Goal: Information Seeking & Learning: Learn about a topic

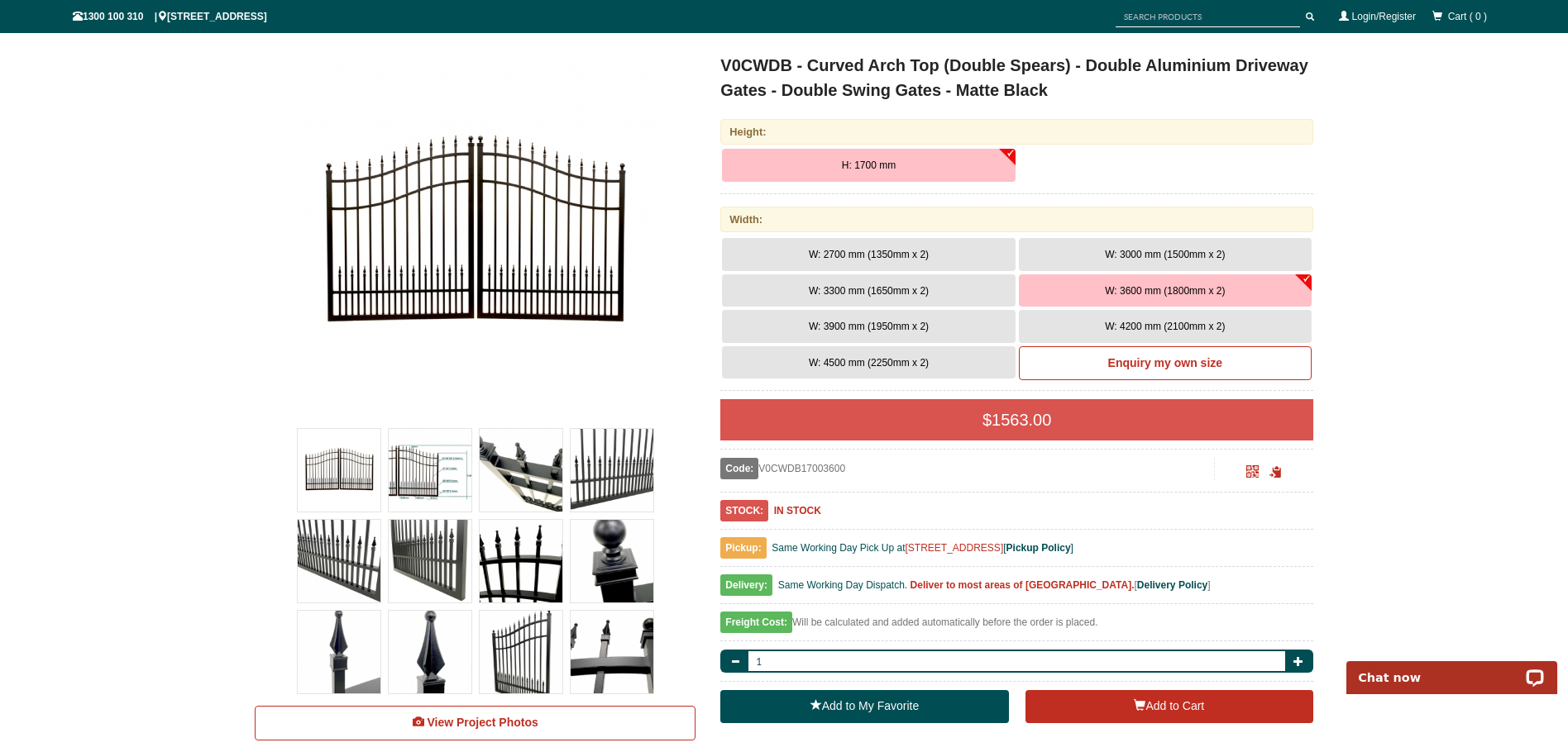
scroll to position [272, 0]
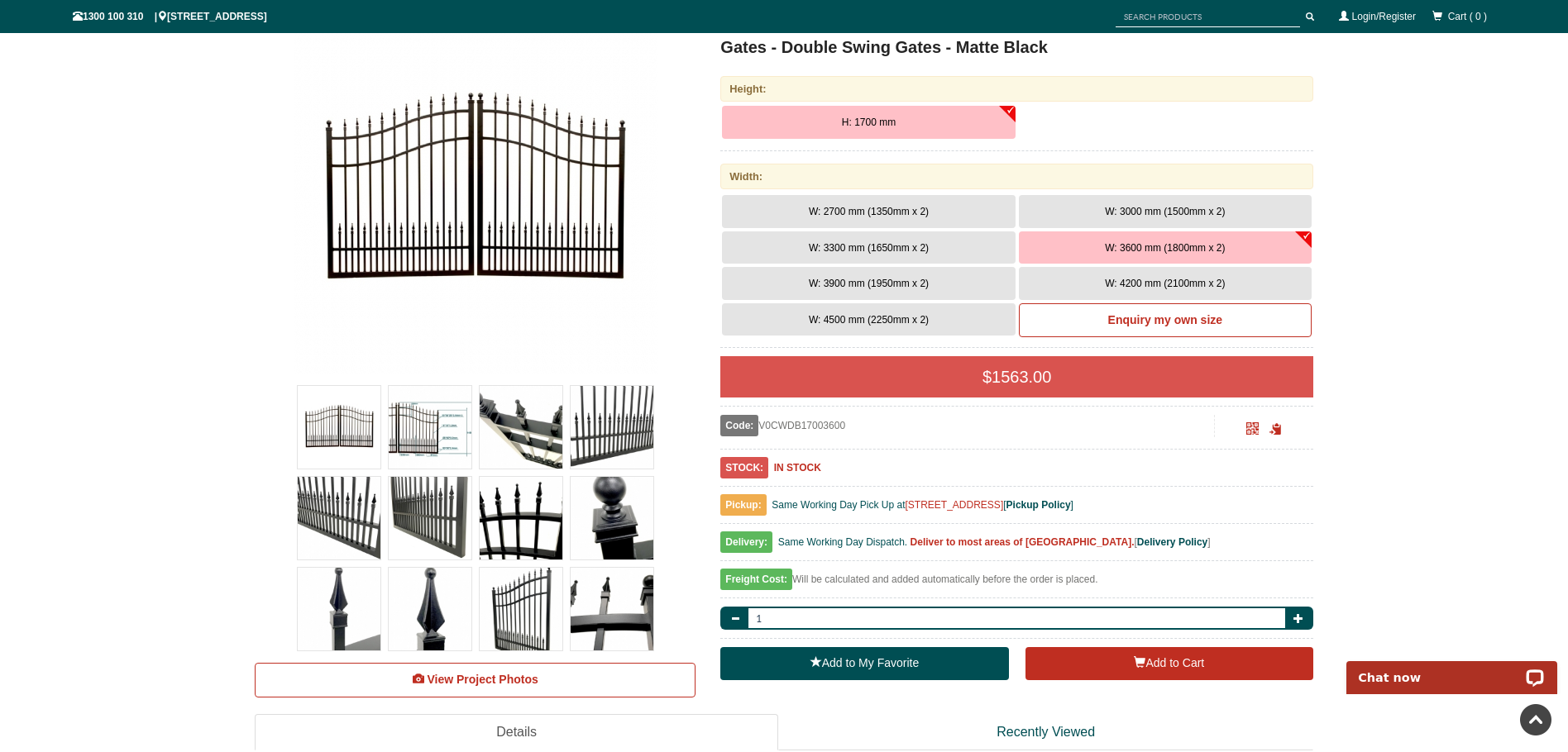
drag, startPoint x: 1574, startPoint y: 47, endPoint x: 1580, endPoint y: 63, distance: 17.1
click at [1567, 63] on html "Home Products Specials Our Designs Gallery Trade Contact Us Products Single Sli…" at bounding box center [784, 103] width 1568 height 752
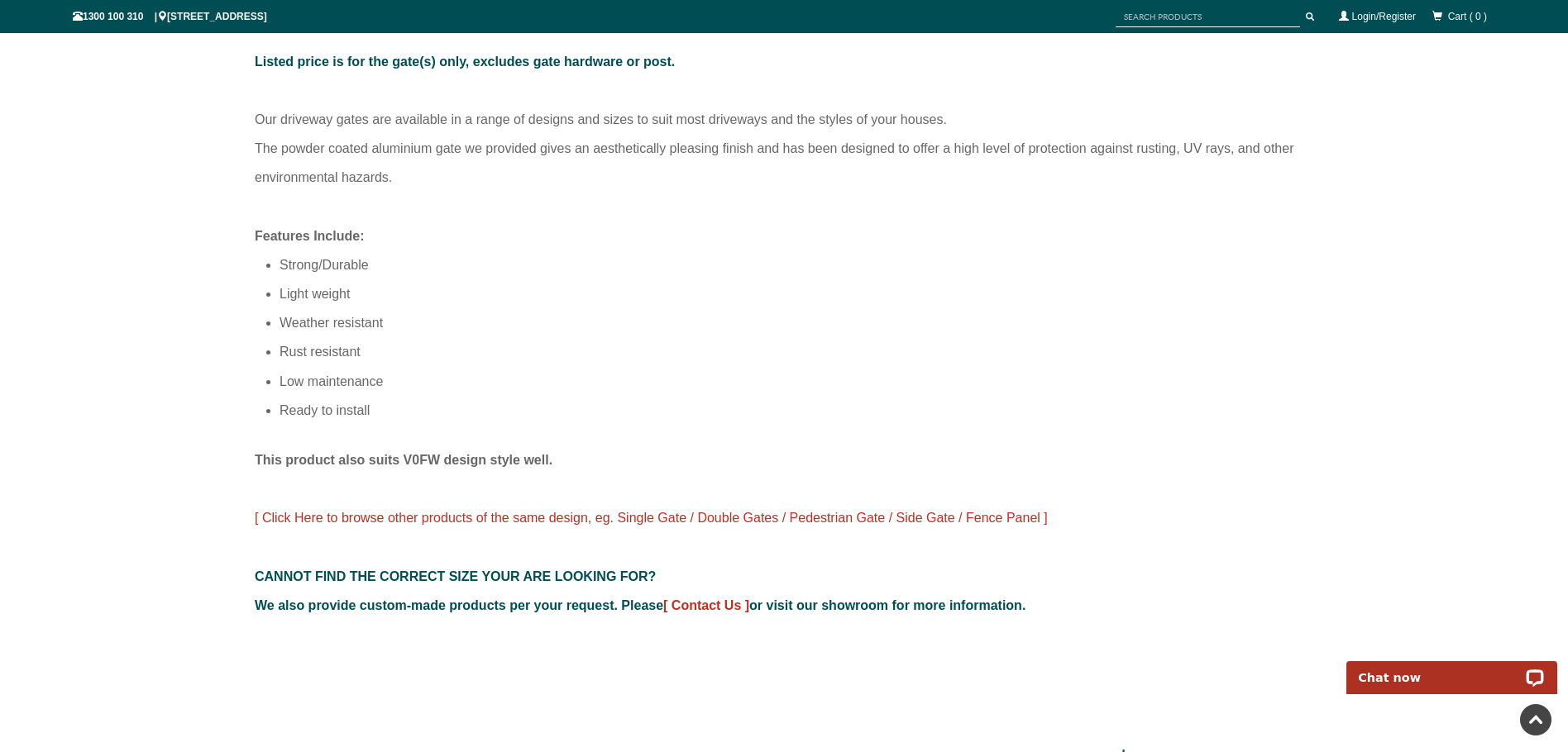
scroll to position [612, 0]
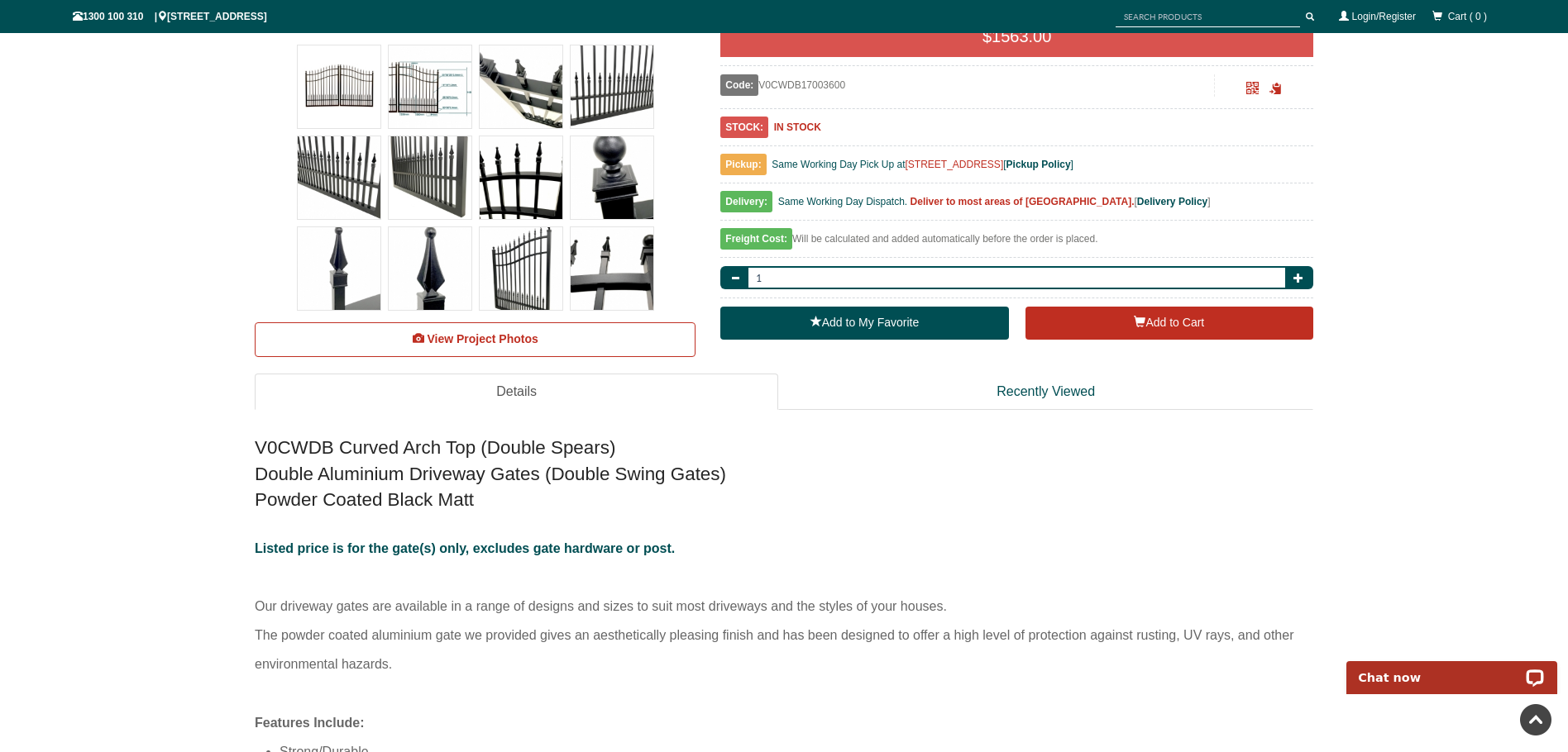
click at [878, 242] on div "Freight Cost: Will be calculated and added automatically before the order is pl…" at bounding box center [1016, 244] width 593 height 29
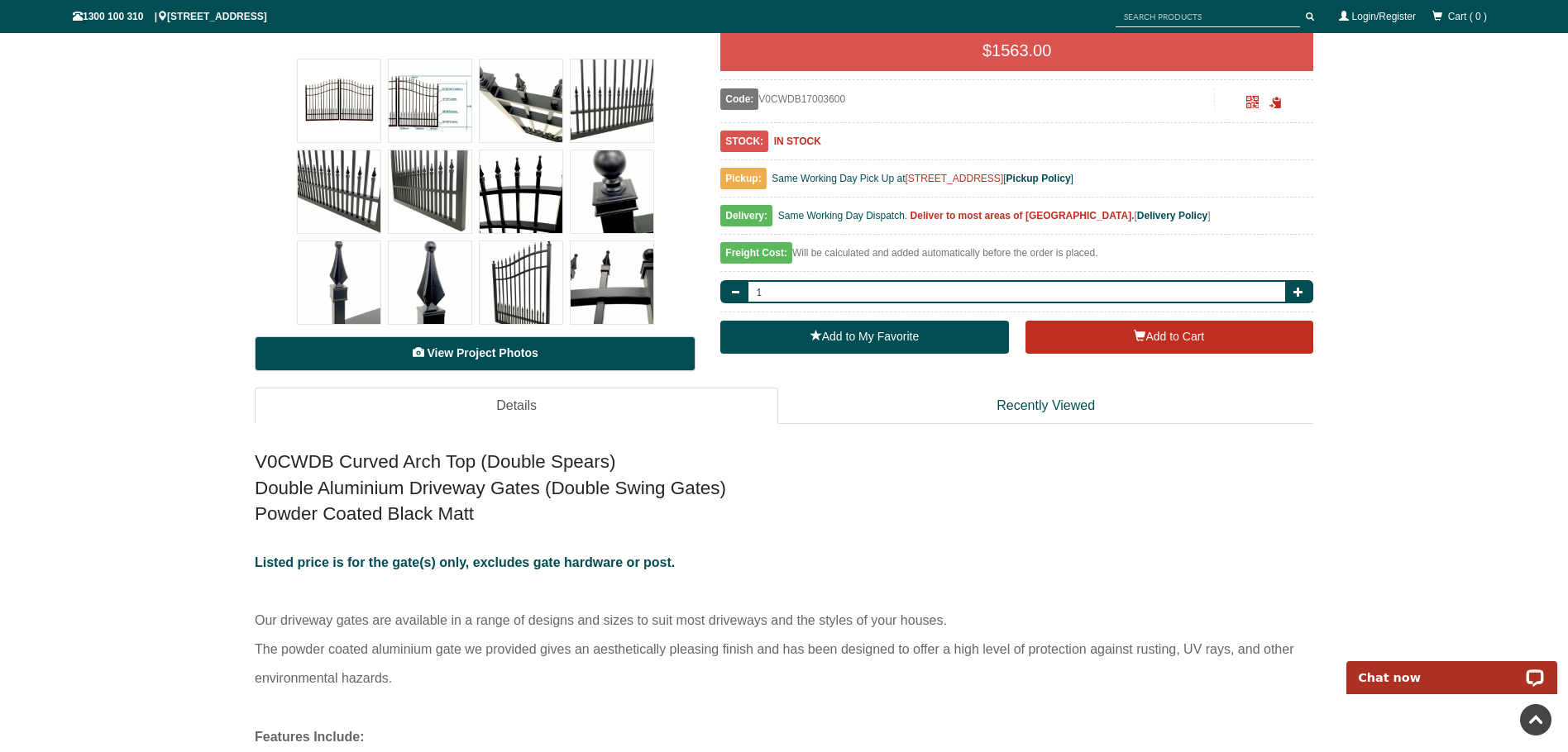
click at [494, 352] on span "View Project Photos" at bounding box center [482, 353] width 111 height 13
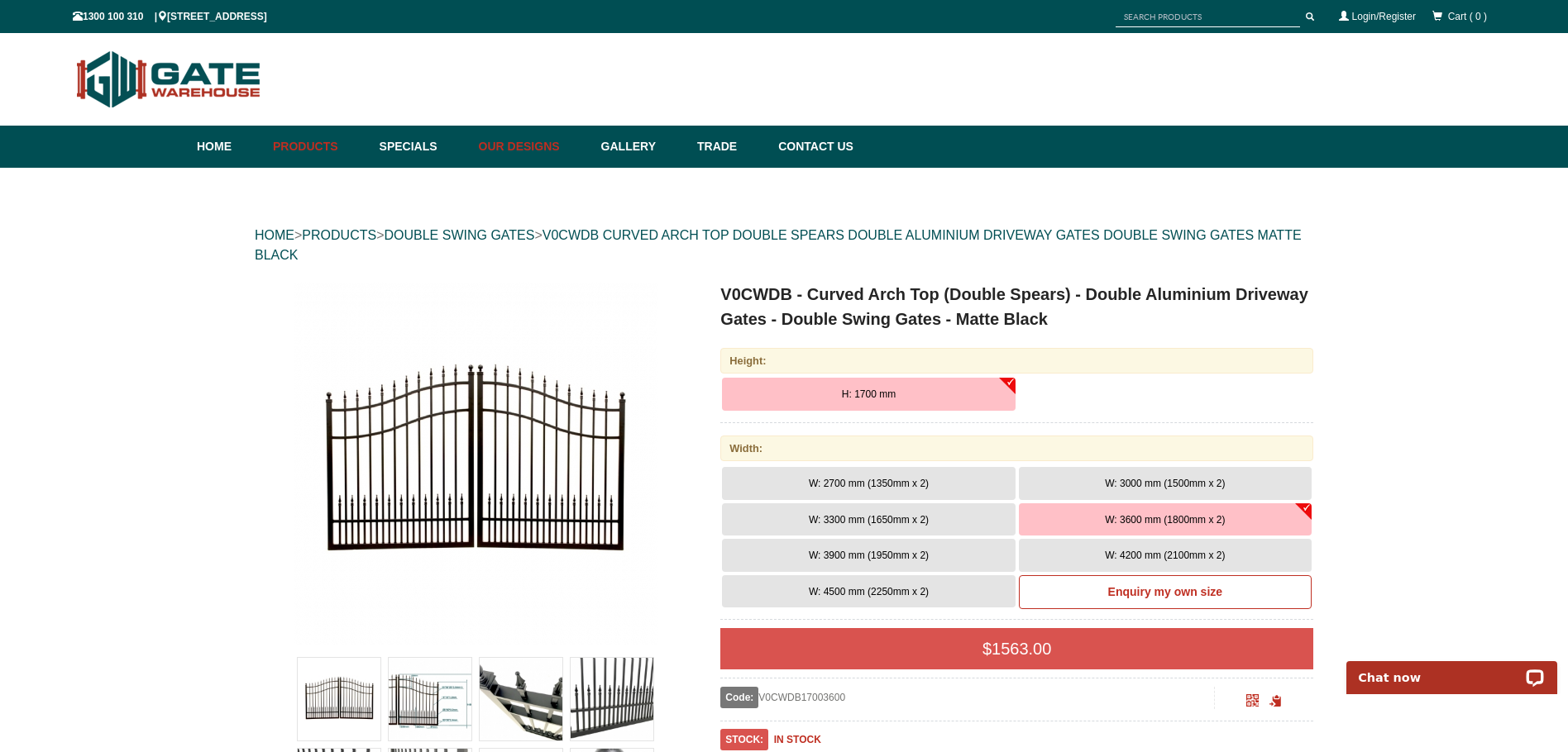
click at [535, 140] on link "Our Designs" at bounding box center [532, 146] width 122 height 42
click at [531, 143] on link "Our Designs" at bounding box center [532, 146] width 122 height 42
click at [666, 138] on link "Gallery" at bounding box center [641, 146] width 96 height 42
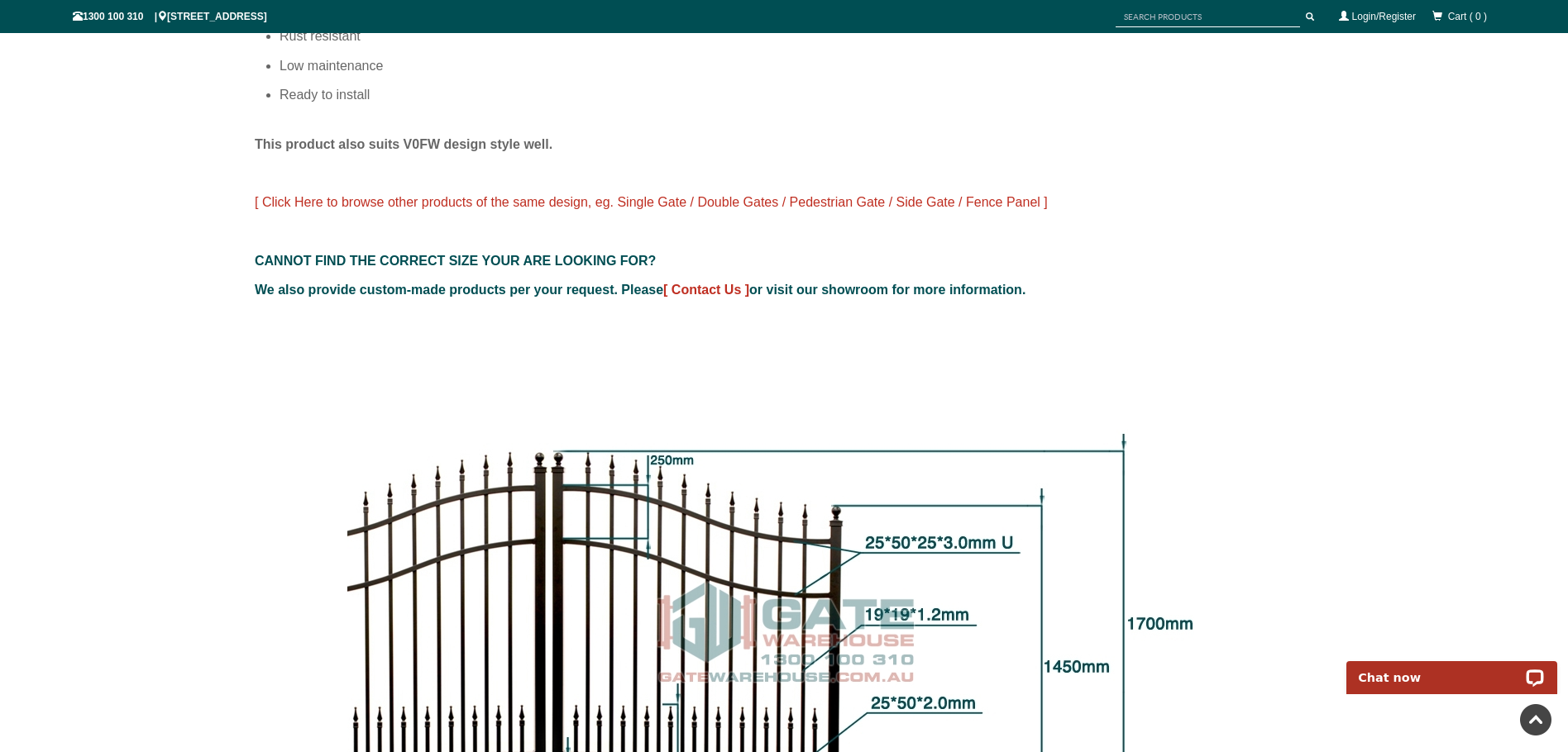
scroll to position [1401, 0]
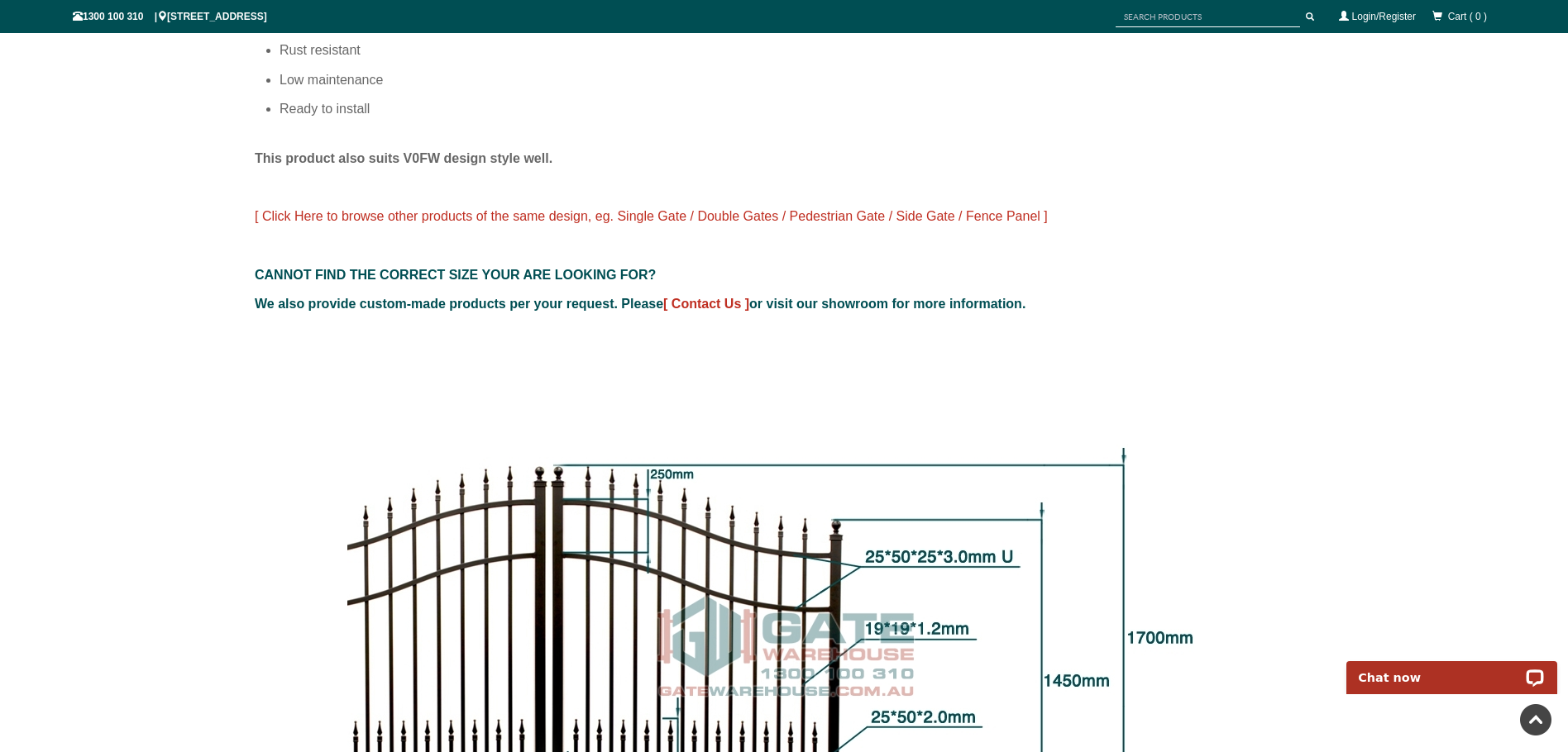
click at [741, 223] on span "[ Click Here to browse other products of the same design, eg. Single Gate / Dou…" at bounding box center [650, 216] width 793 height 14
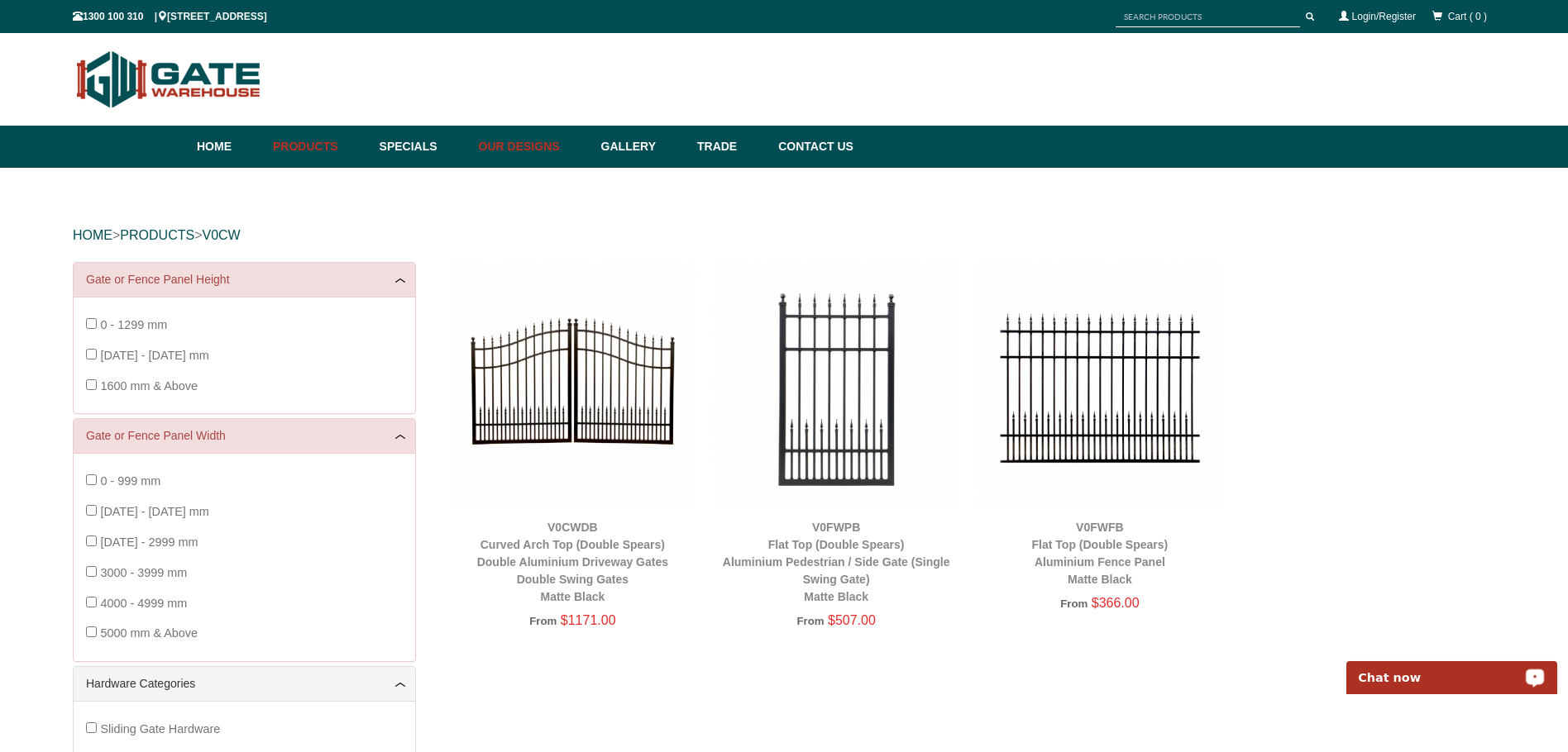
click at [572, 143] on link "Our Designs" at bounding box center [532, 146] width 122 height 42
click at [1493, 680] on p "Chat now" at bounding box center [1440, 677] width 163 height 13
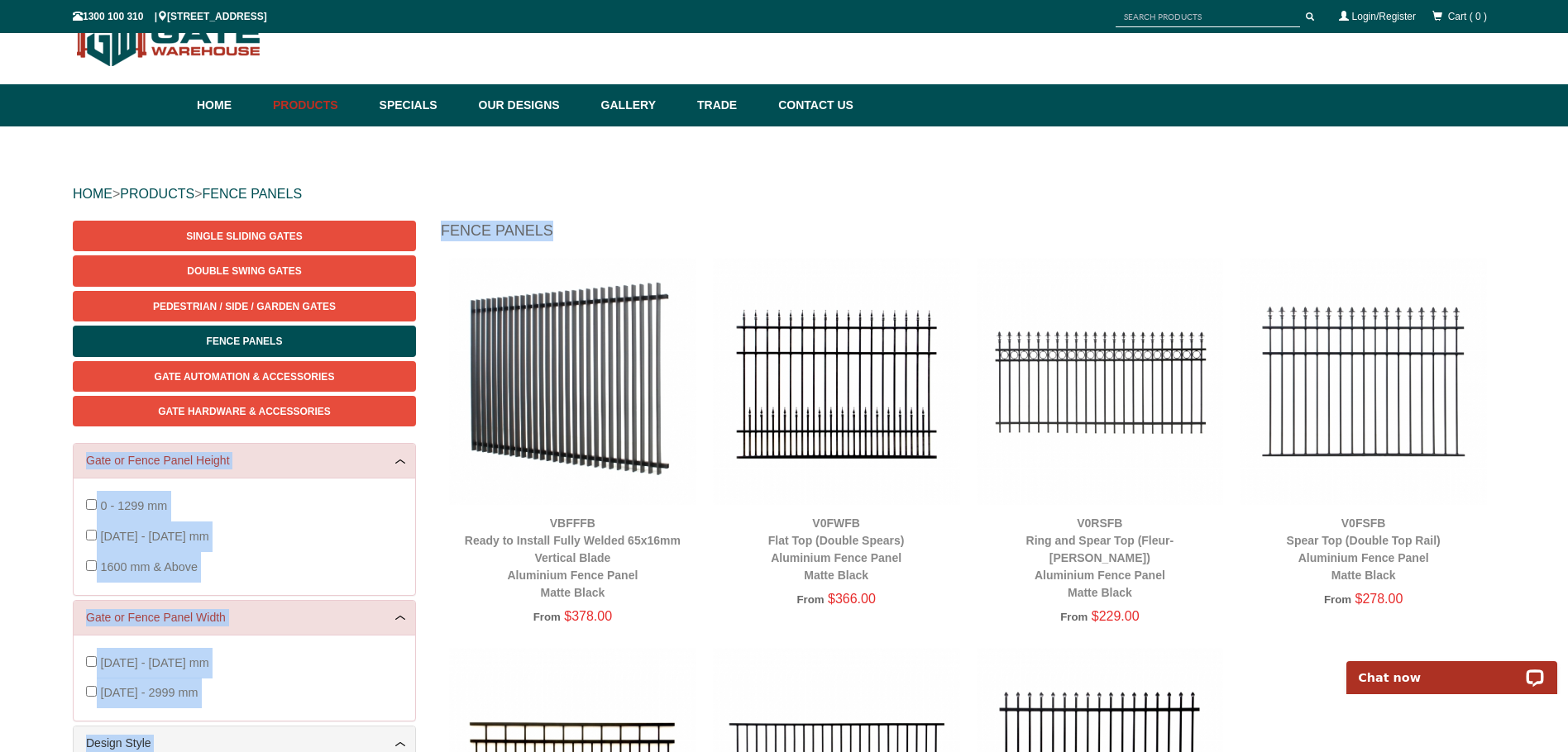
drag, startPoint x: 1566, startPoint y: 175, endPoint x: 1570, endPoint y: 239, distance: 64.1
click at [1567, 239] on html "Home Products Specials Our Designs Gallery Trade Contact Us Products Single Sli…" at bounding box center [784, 334] width 1568 height 752
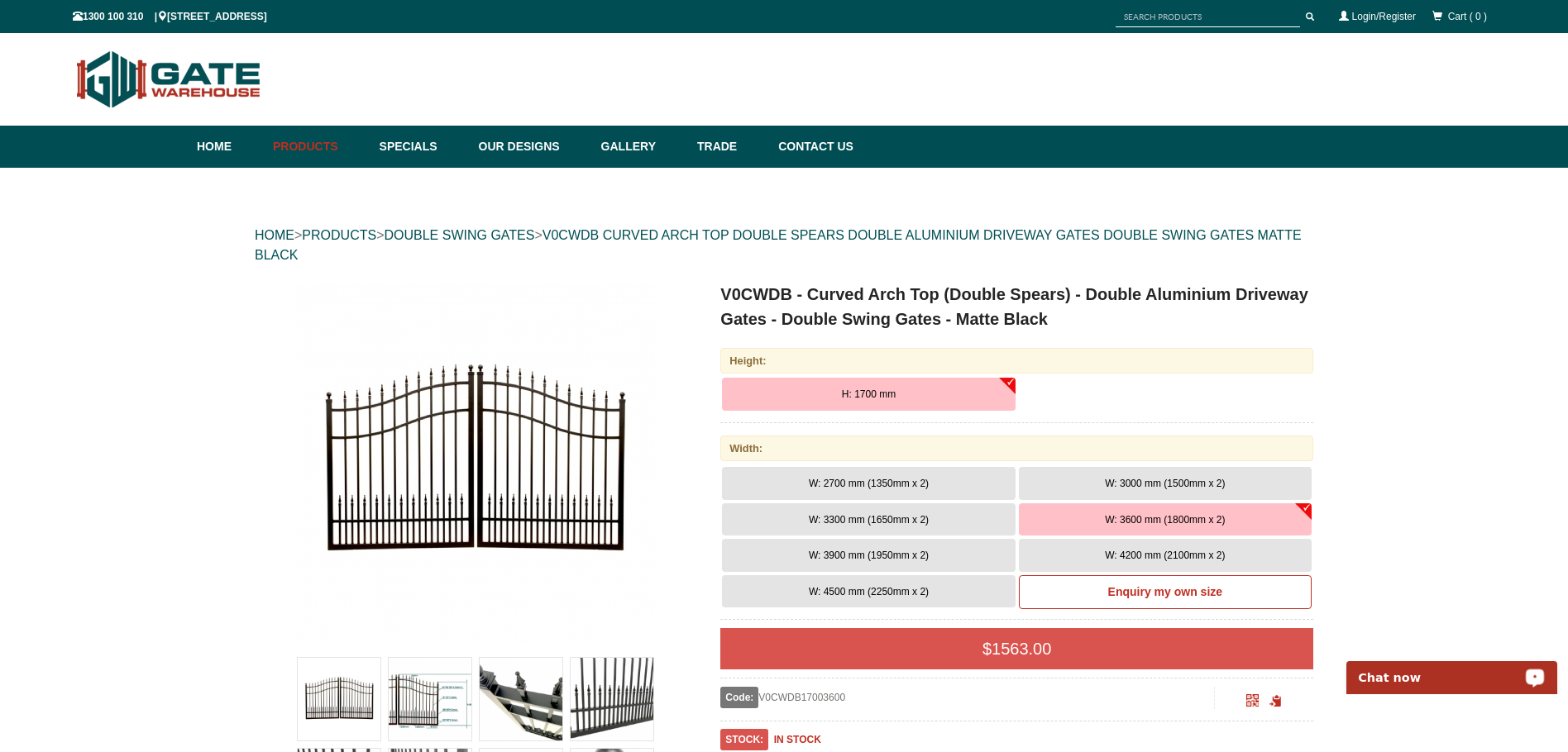
click at [1427, 681] on p "Chat now" at bounding box center [1440, 677] width 163 height 13
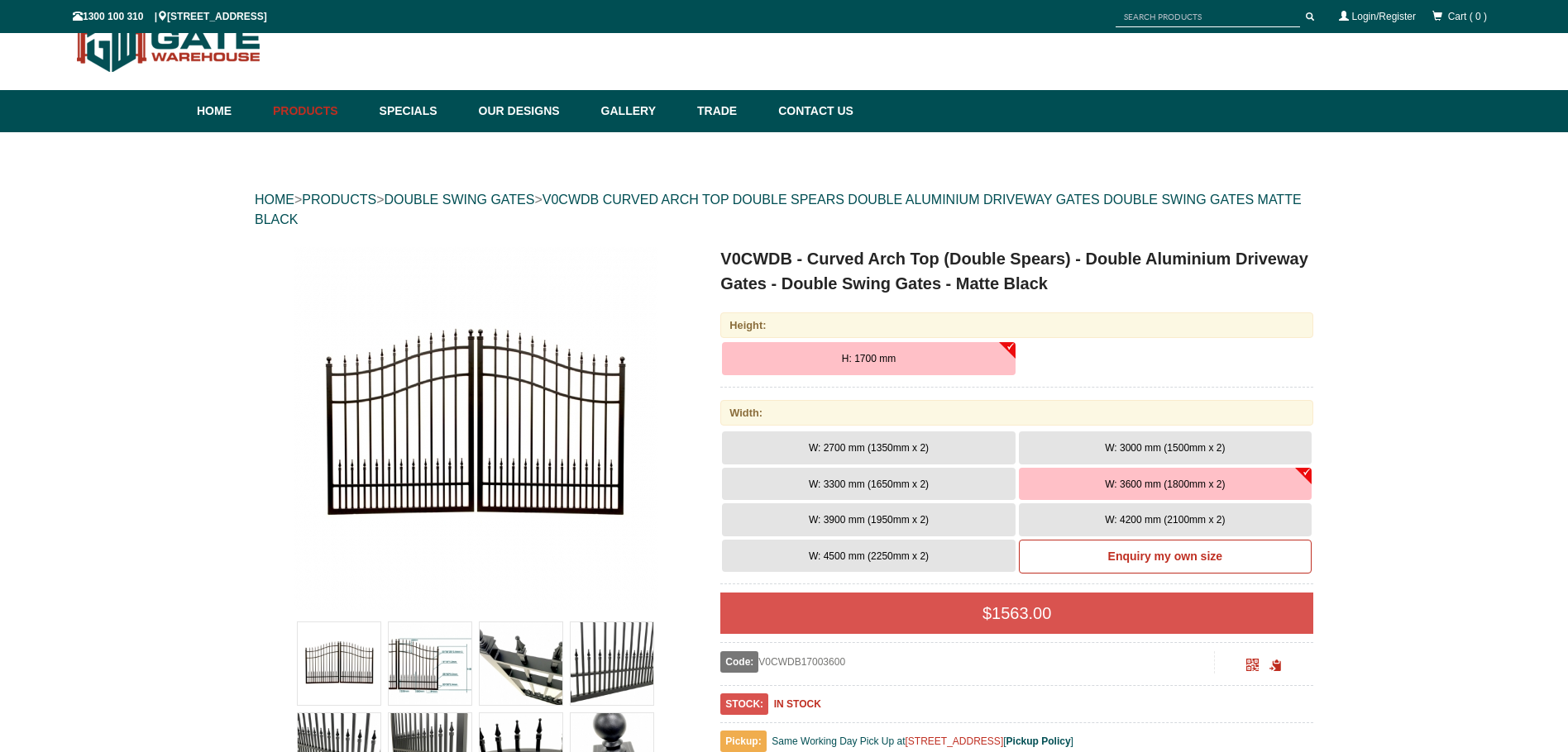
scroll to position [41, 0]
